Goal: Information Seeking & Learning: Learn about a topic

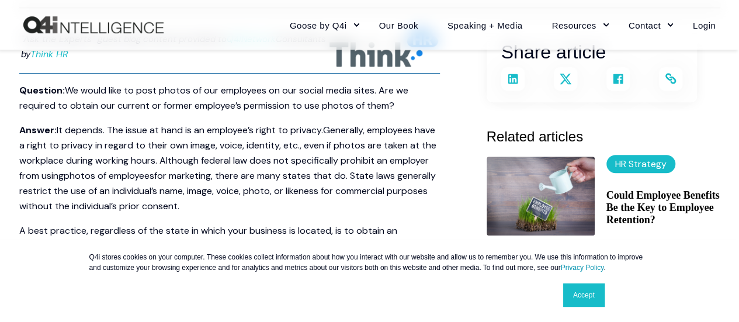
scroll to position [350, 0]
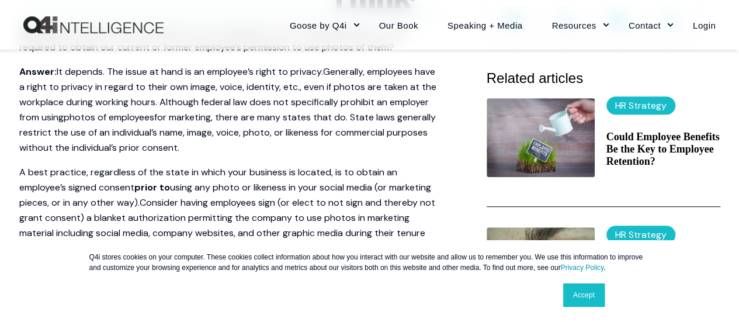
click at [140, 176] on p "A best practice, regardless of the state in which your business is located, is …" at bounding box center [229, 210] width 420 height 91
click at [175, 186] on p "A best practice, regardless of the state in which your business is located, is …" at bounding box center [229, 210] width 420 height 91
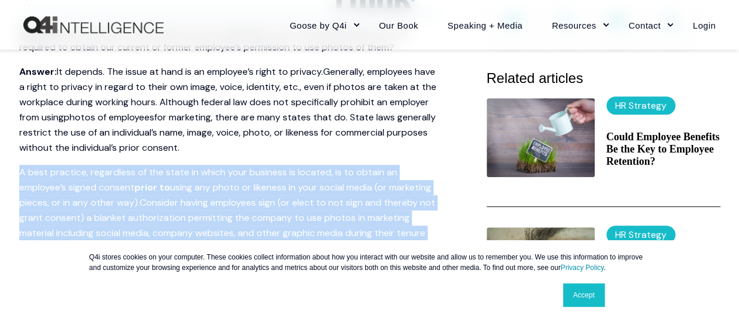
click at [175, 186] on p "A best practice, regardless of the state in which your business is located, is …" at bounding box center [229, 210] width 420 height 91
click at [227, 177] on p "A best practice, regardless of the state in which your business is located, is …" at bounding box center [229, 210] width 420 height 91
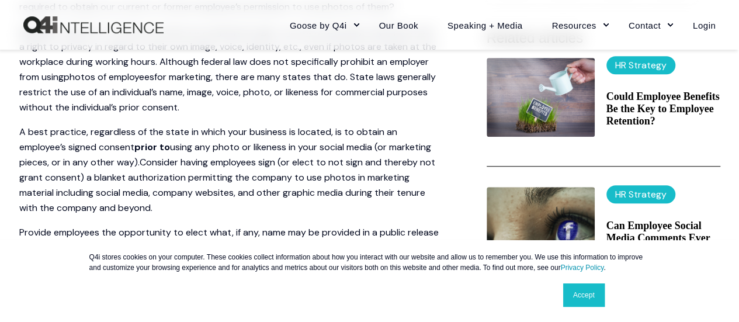
scroll to position [409, 0]
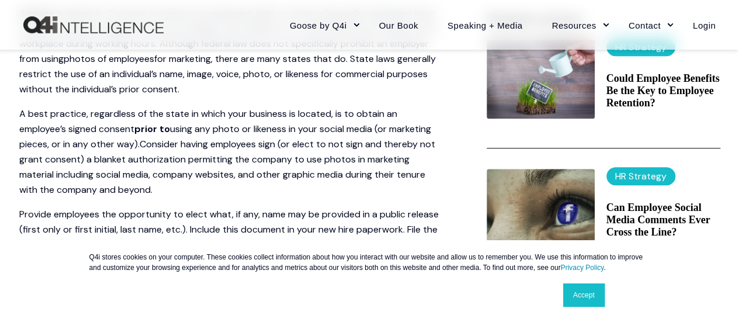
click at [341, 189] on p "A best practice, regardless of the state in which your business is located, is …" at bounding box center [229, 151] width 420 height 91
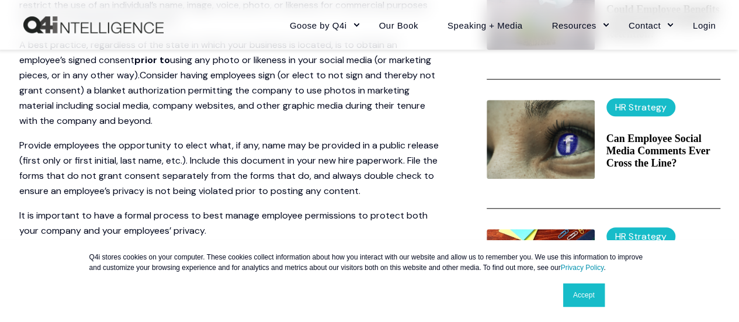
click at [269, 171] on p "Provide employees the opportunity to elect what, if any, name may be provided i…" at bounding box center [229, 168] width 420 height 61
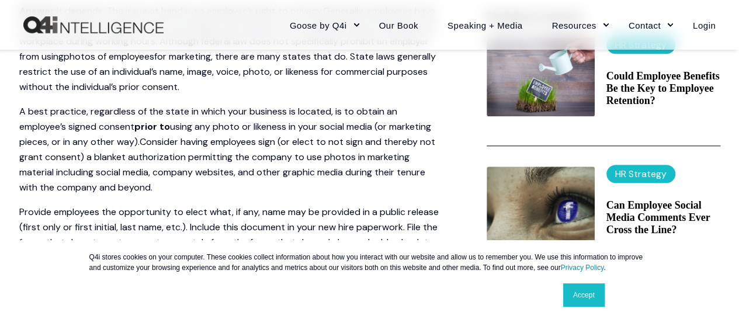
scroll to position [410, 0]
click at [277, 119] on p "A best practice, regardless of the state in which your business is located, is …" at bounding box center [229, 150] width 420 height 91
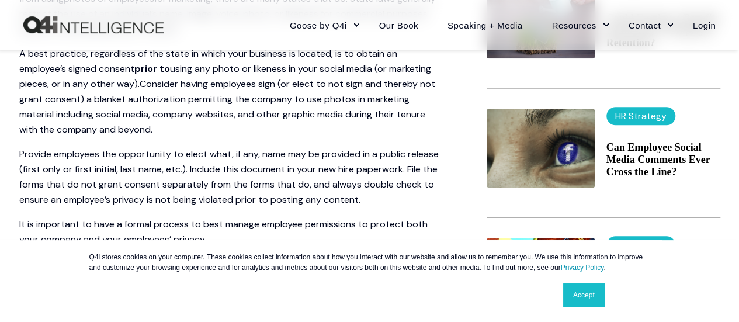
click at [569, 290] on link "Accept" at bounding box center [583, 294] width 41 height 23
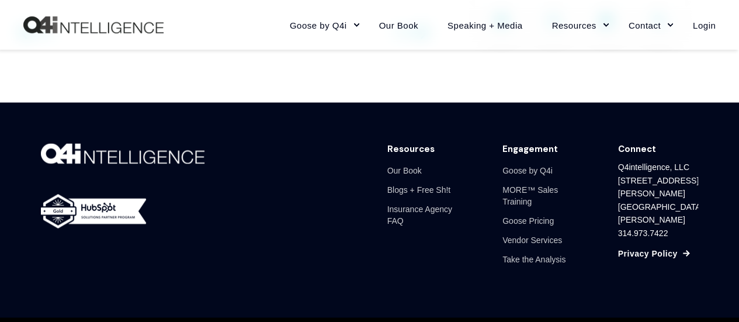
scroll to position [527, 0]
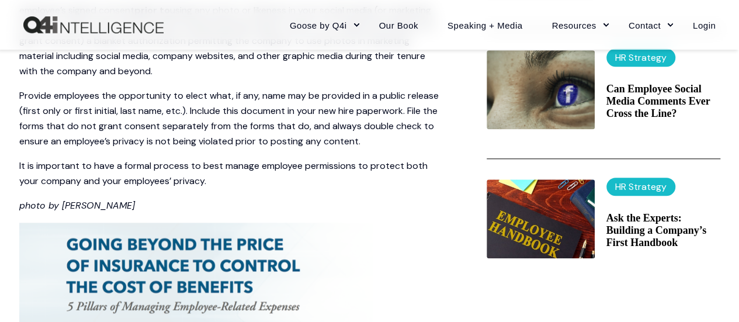
click at [187, 189] on p "It is important to have a formal process to best manage employee permissions to…" at bounding box center [229, 173] width 420 height 30
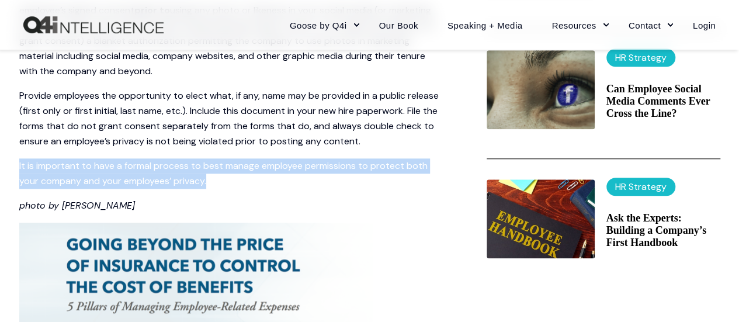
drag, startPoint x: 187, startPoint y: 192, endPoint x: 229, endPoint y: 193, distance: 42.1
click at [187, 189] on p "It is important to have a formal process to best manage employee permissions to…" at bounding box center [229, 173] width 420 height 30
click at [230, 189] on p "It is important to have a formal process to best manage employee permissions to…" at bounding box center [229, 173] width 420 height 30
click at [269, 189] on p "It is important to have a formal process to best manage employee permissions to…" at bounding box center [229, 173] width 420 height 30
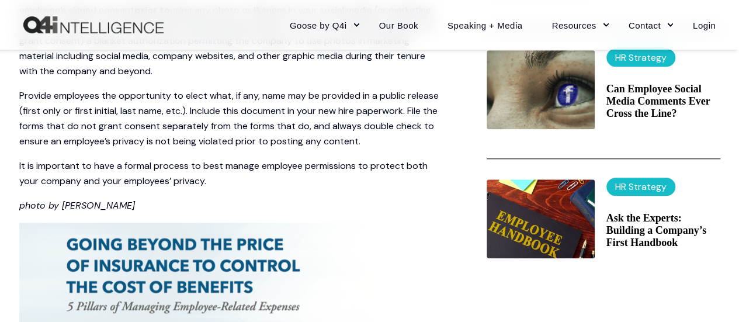
click at [269, 189] on p "It is important to have a formal process to best manage employee permissions to…" at bounding box center [229, 173] width 420 height 30
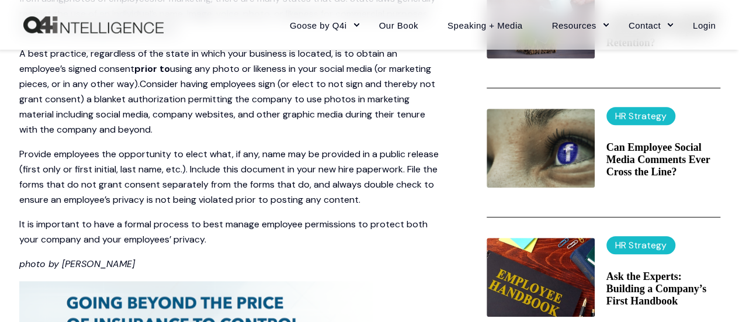
click at [269, 189] on p "Provide employees the opportunity to elect what, if any, name may be provided i…" at bounding box center [229, 177] width 420 height 61
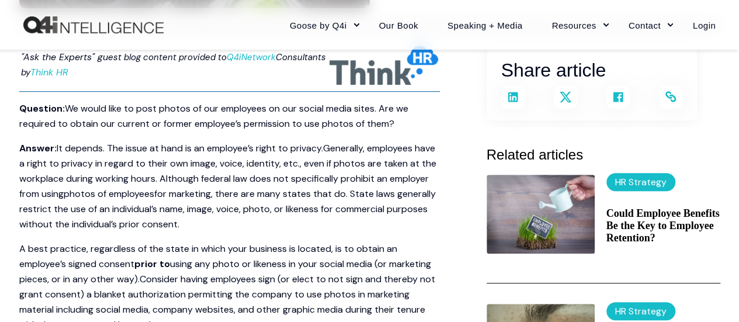
scroll to position [203, 0]
